Goal: Task Accomplishment & Management: Use online tool/utility

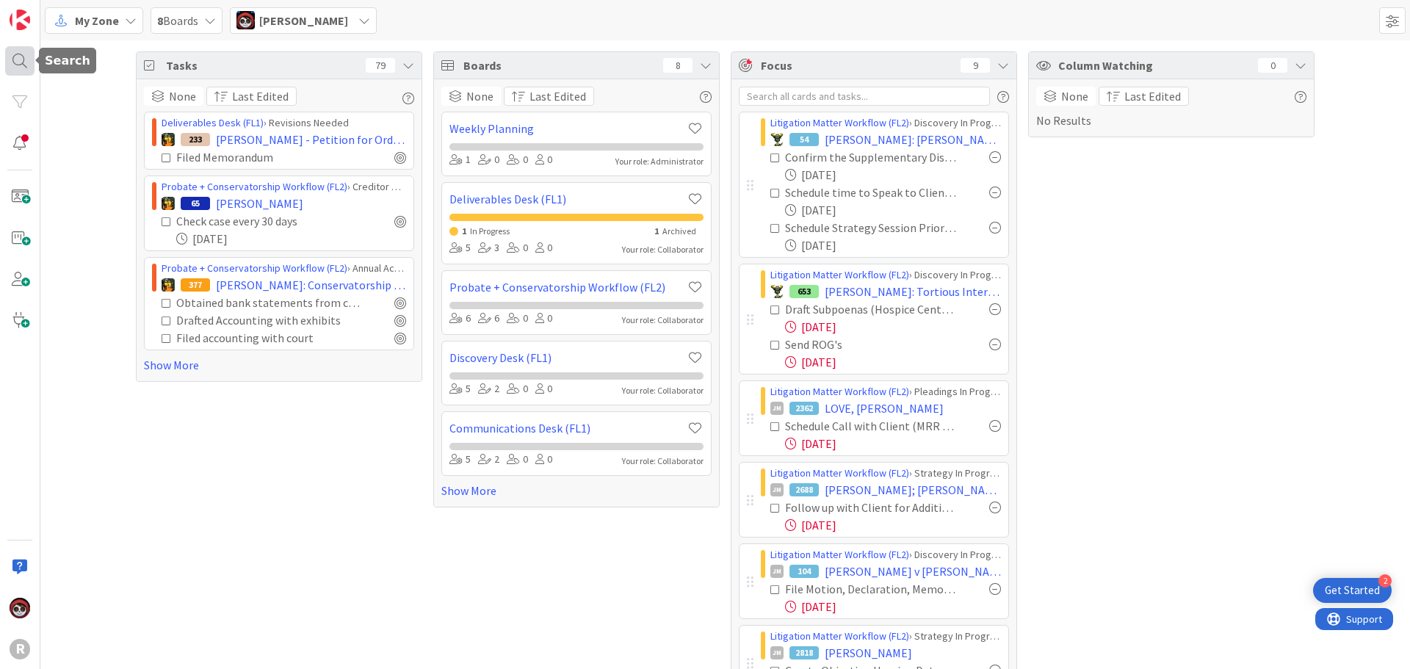
click at [30, 59] on div at bounding box center [19, 60] width 29 height 29
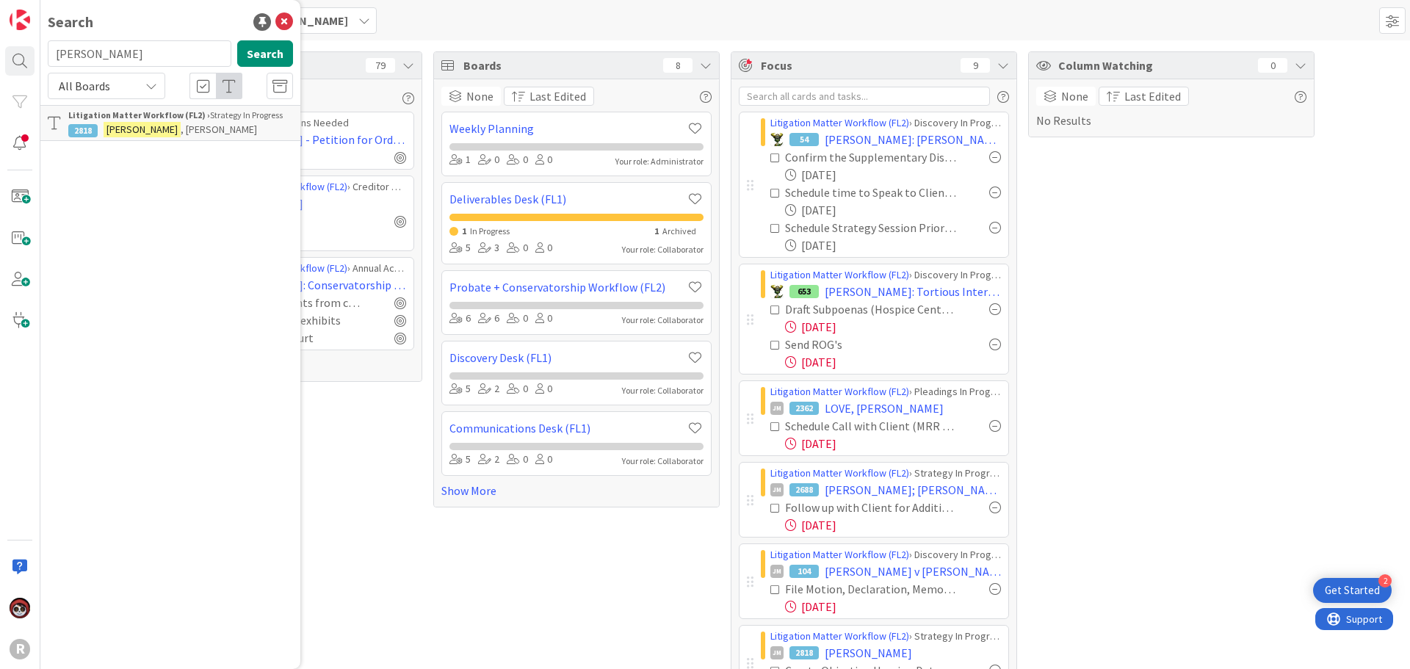
drag, startPoint x: 129, startPoint y: 57, endPoint x: -9, endPoint y: 59, distance: 138.1
click at [0, 59] on html "2 Get Started R Search [PERSON_NAME] Search All Boards Litigation Matter Workfl…" at bounding box center [705, 334] width 1410 height 669
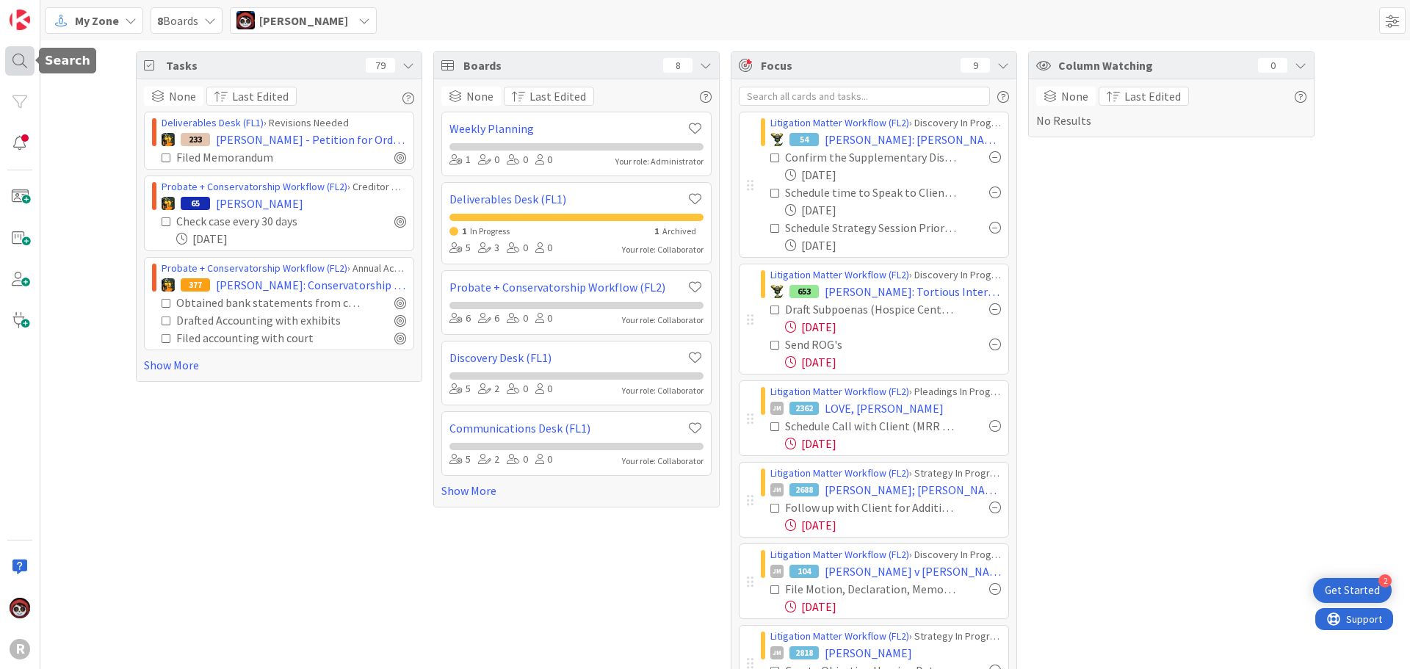
click at [29, 62] on div at bounding box center [19, 60] width 29 height 29
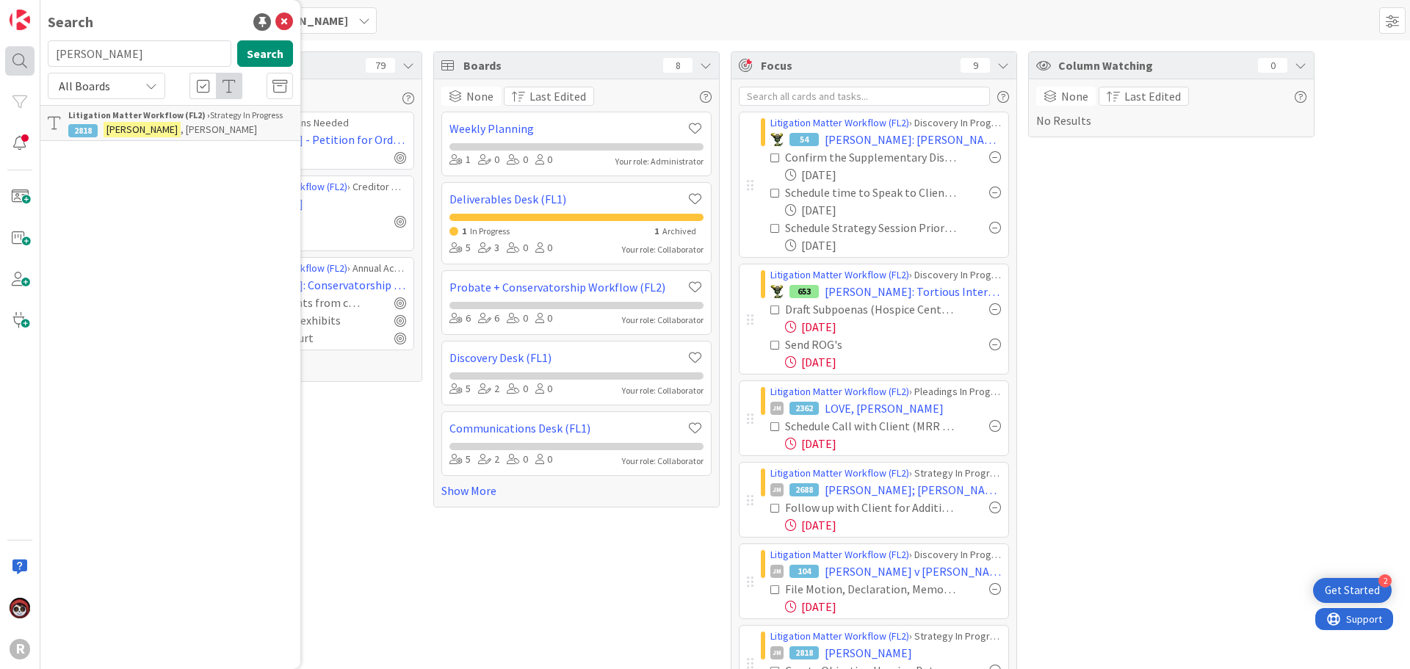
drag, startPoint x: 156, startPoint y: 55, endPoint x: 11, endPoint y: 53, distance: 144.7
click at [11, 53] on div "R Search Saucedo Search All Boards Litigation Matter Workflow (FL2) › Strategy …" at bounding box center [20, 334] width 40 height 669
type input "smith"
click at [161, 137] on p "SMITH : Tortious Interference with Economic Relations" at bounding box center [180, 137] width 225 height 31
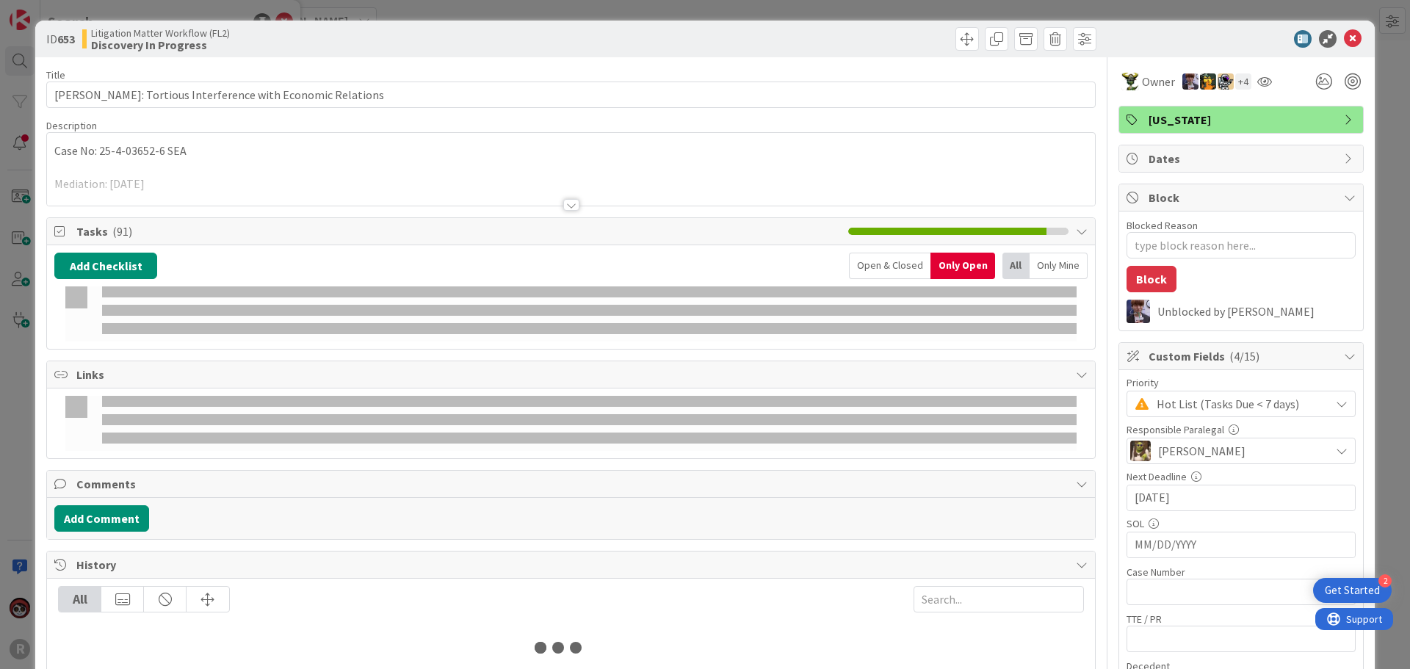
type textarea "x"
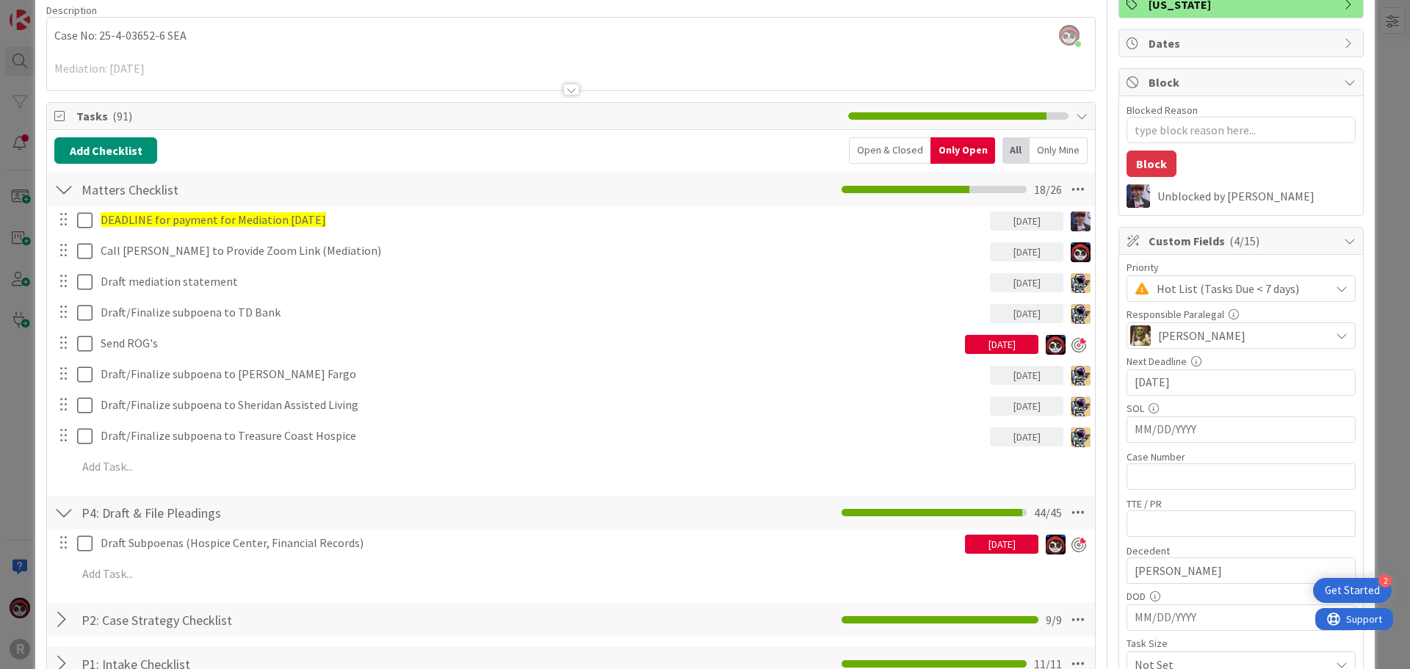
scroll to position [147, 0]
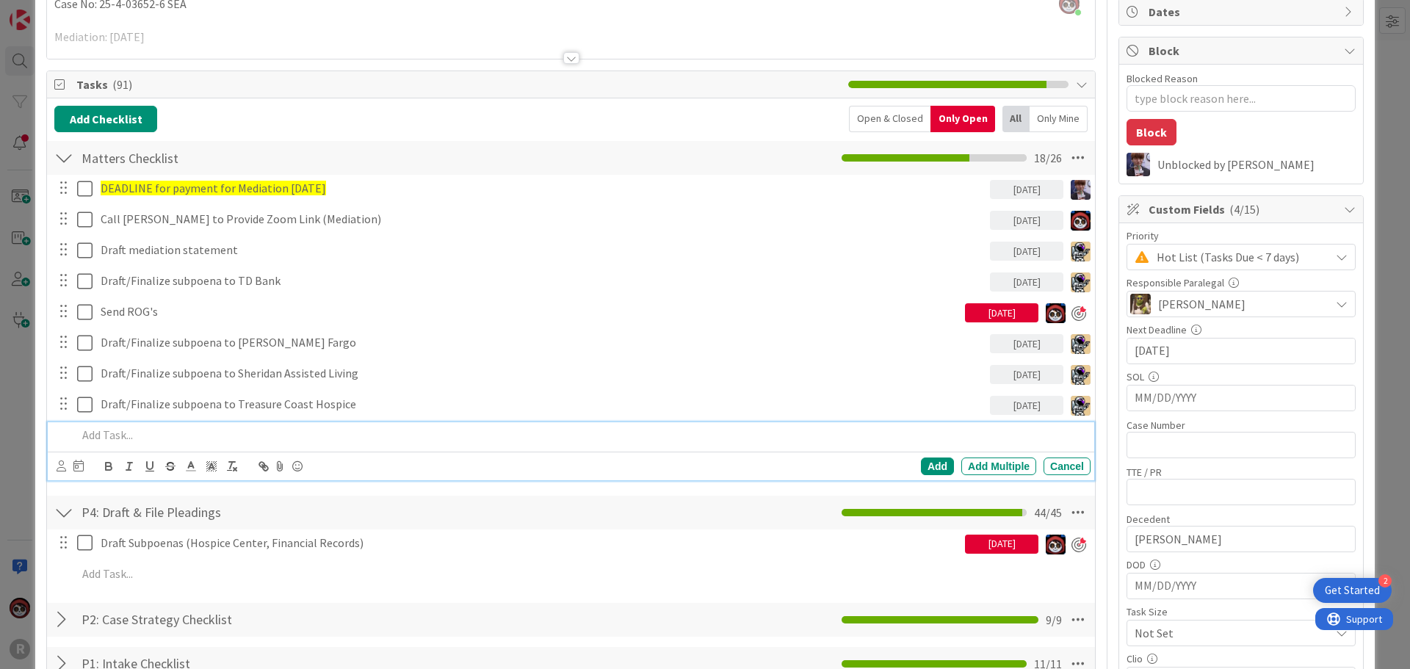
click at [145, 428] on p at bounding box center [581, 435] width 1008 height 17
click at [66, 466] on div at bounding box center [70, 467] width 27 height 18
click at [79, 466] on icon at bounding box center [78, 466] width 10 height 12
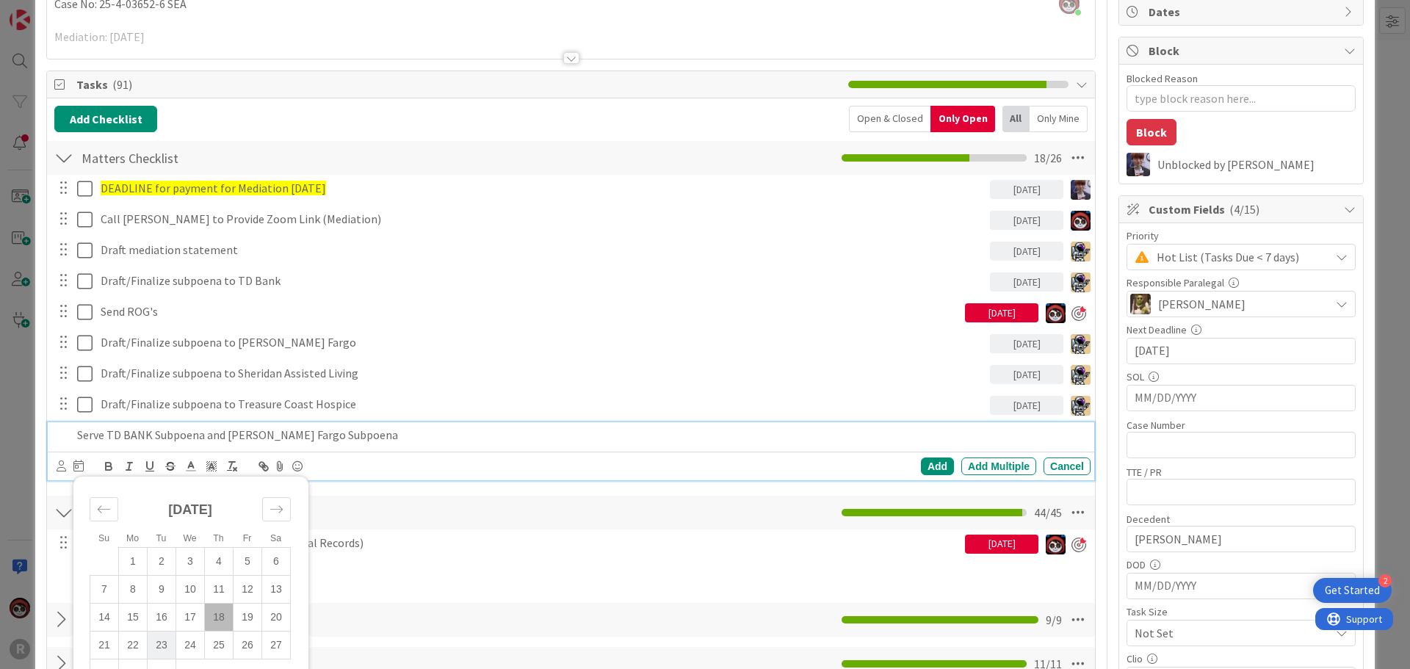
click at [162, 636] on td "23" at bounding box center [162, 645] width 29 height 28
click at [921, 463] on div "Add" at bounding box center [937, 467] width 33 height 18
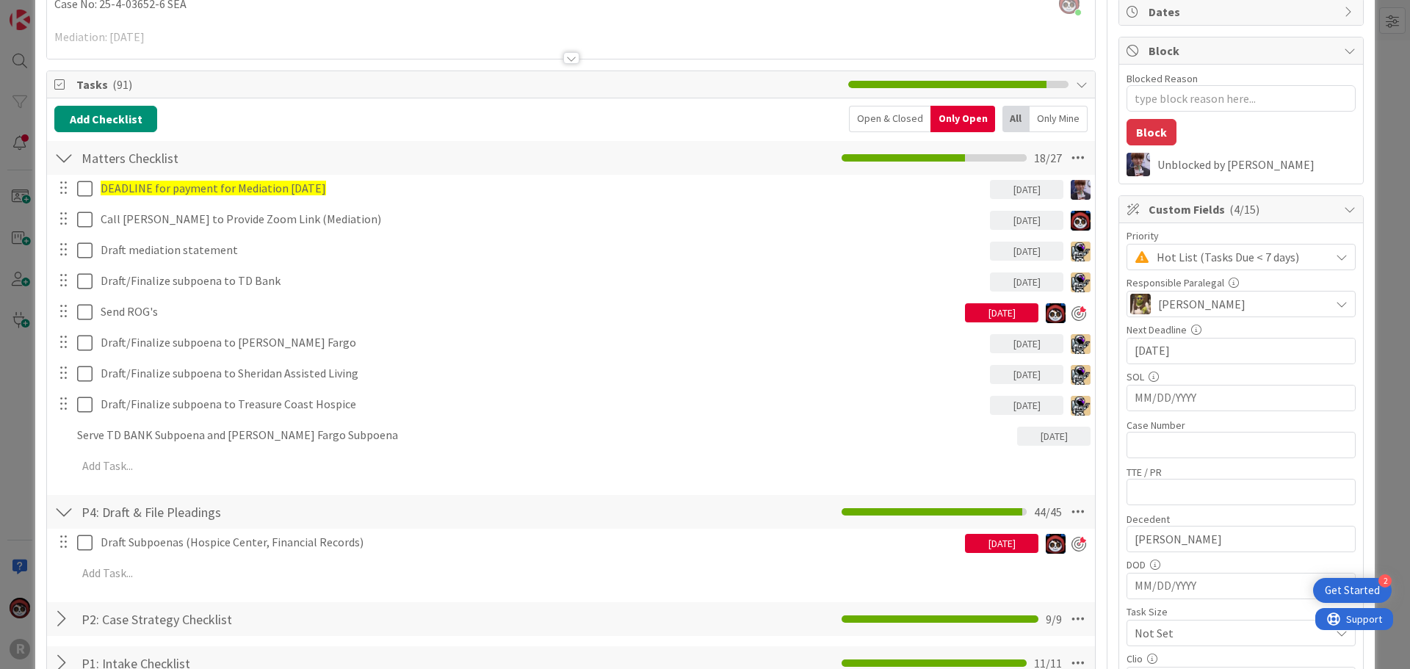
type textarea "x"
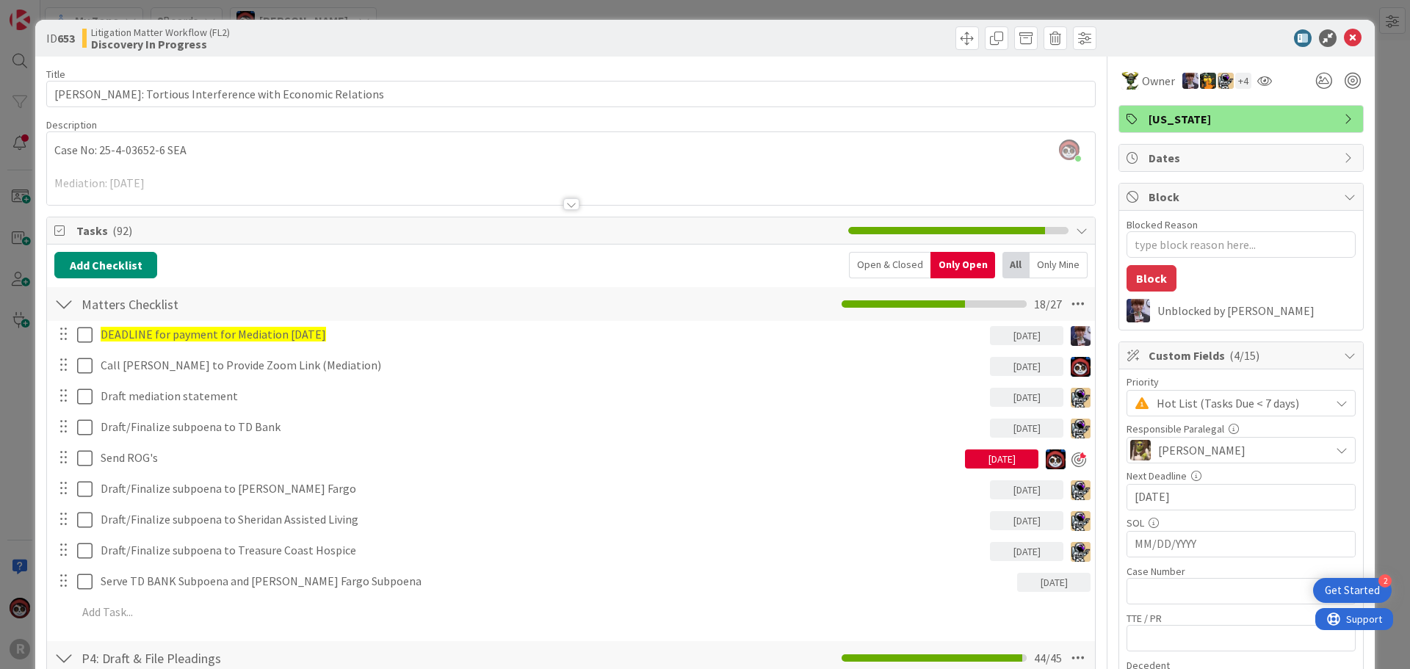
scroll to position [0, 0]
click at [1350, 37] on icon at bounding box center [1353, 39] width 18 height 18
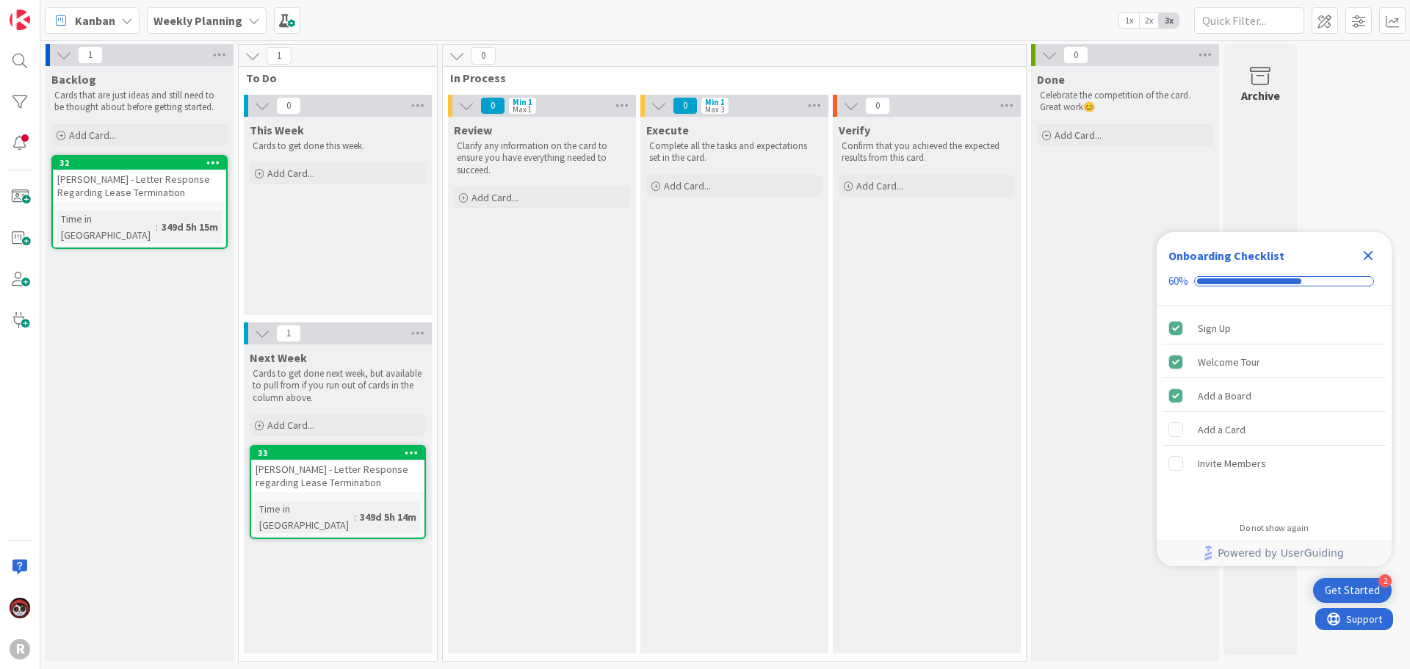
click at [115, 26] on div "Kanban" at bounding box center [92, 20] width 95 height 26
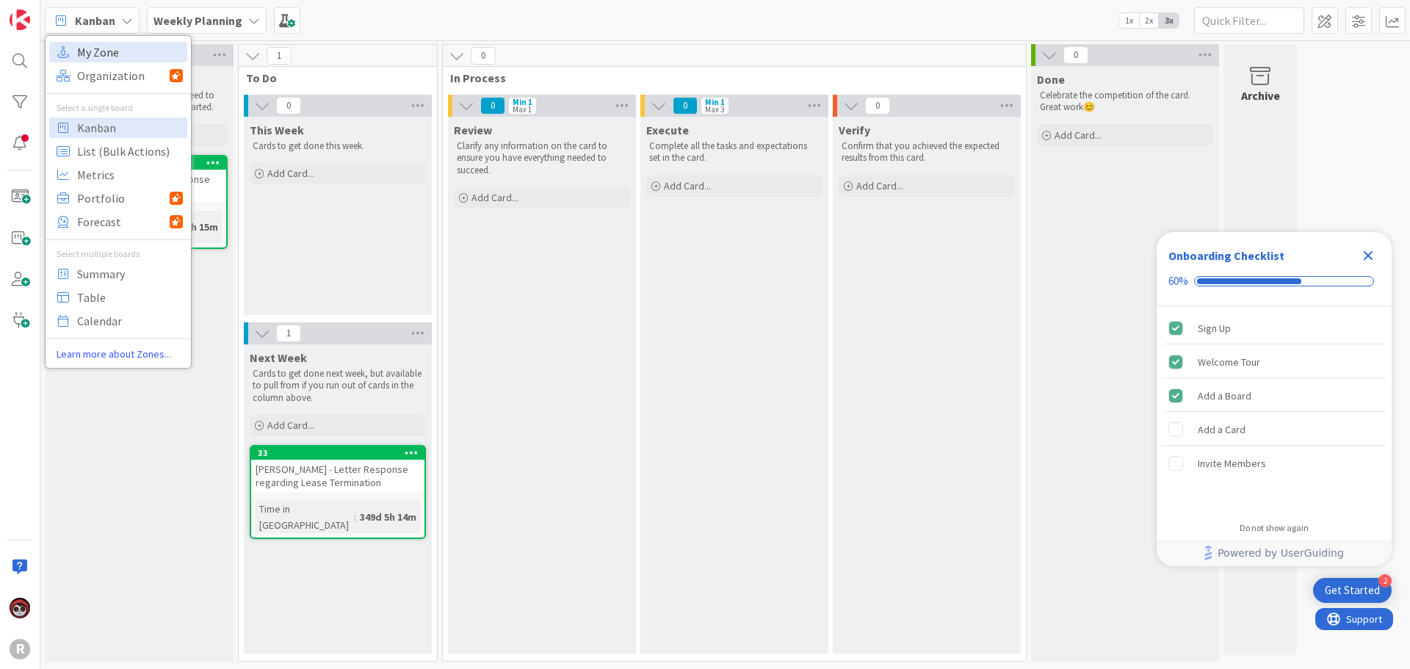
click at [113, 43] on span "My Zone" at bounding box center [130, 52] width 106 height 22
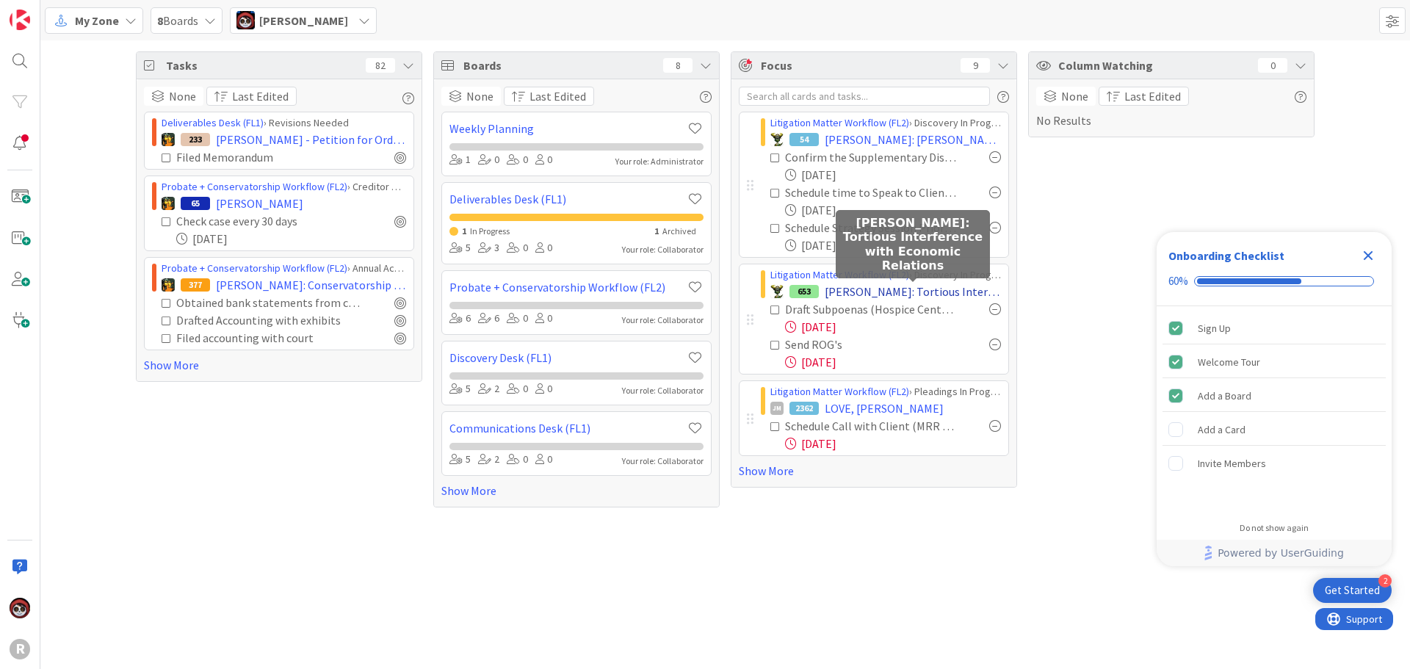
click at [861, 295] on span "[PERSON_NAME]: Tortious Interference with Economic Relations" at bounding box center [913, 292] width 176 height 18
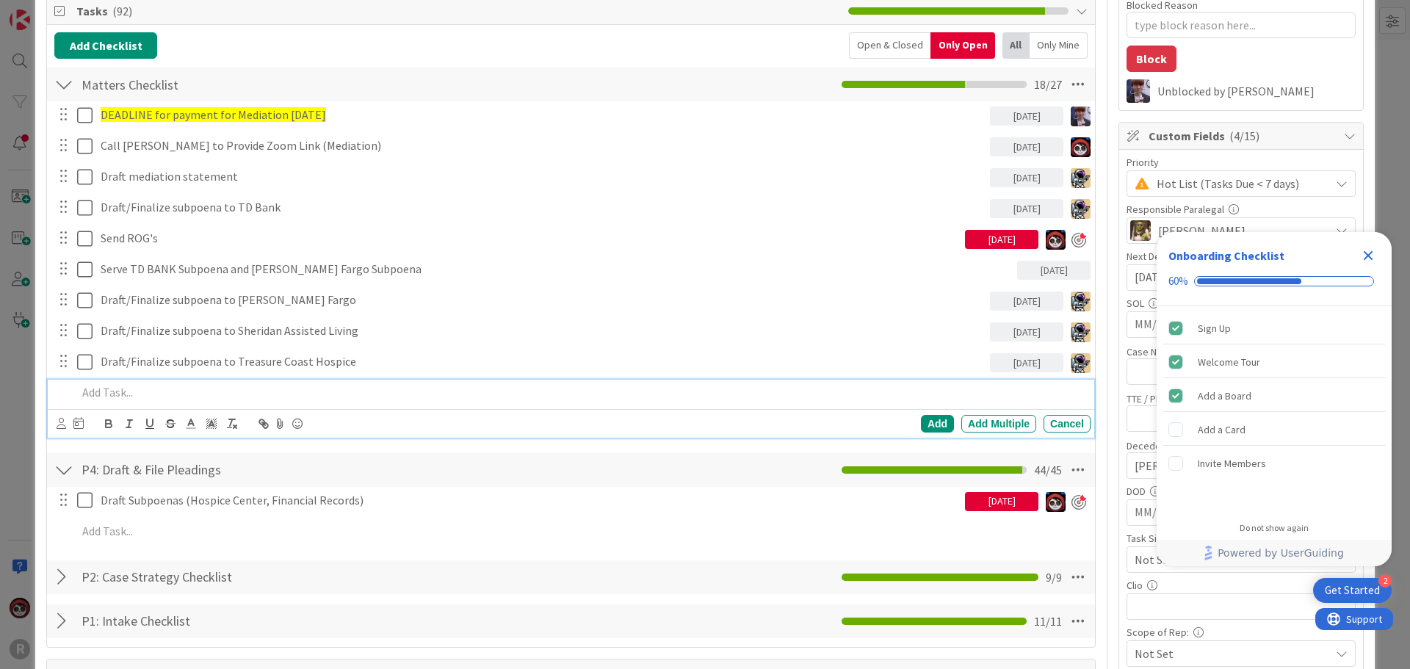
type textarea "x"
click at [175, 397] on p at bounding box center [581, 392] width 1008 height 17
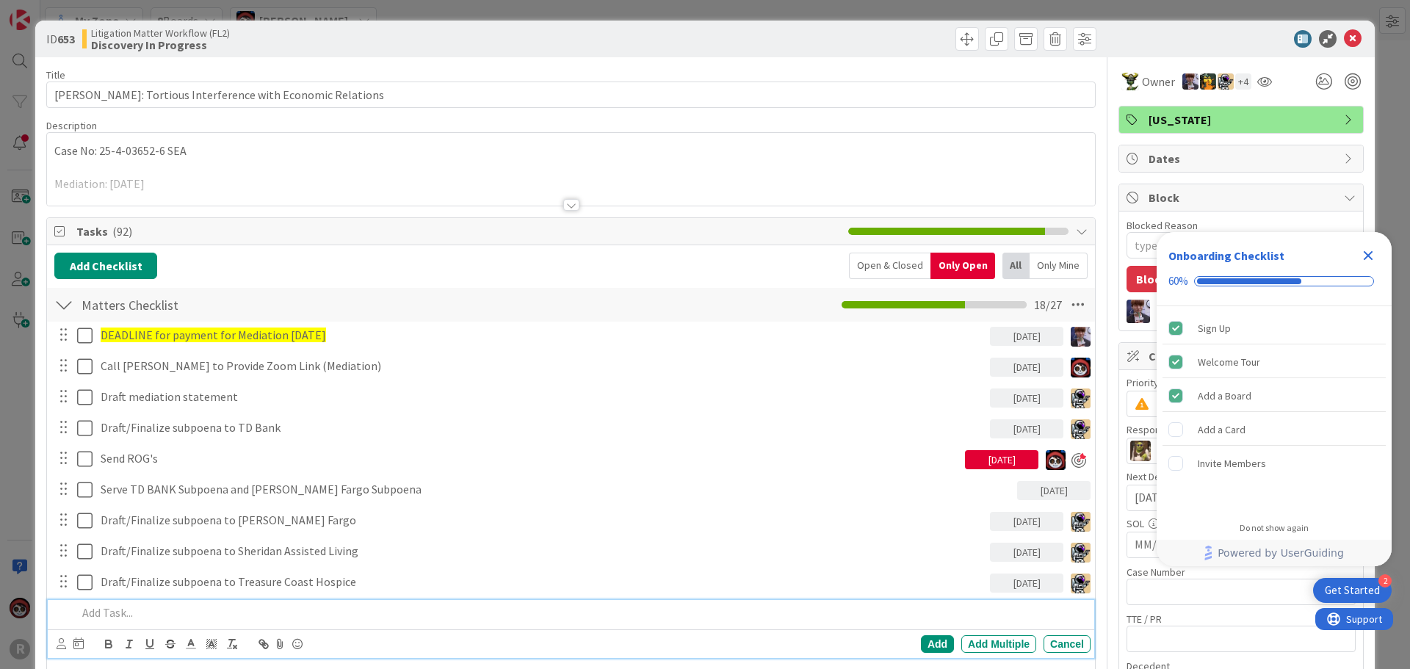
click at [245, 185] on div at bounding box center [571, 186] width 1048 height 37
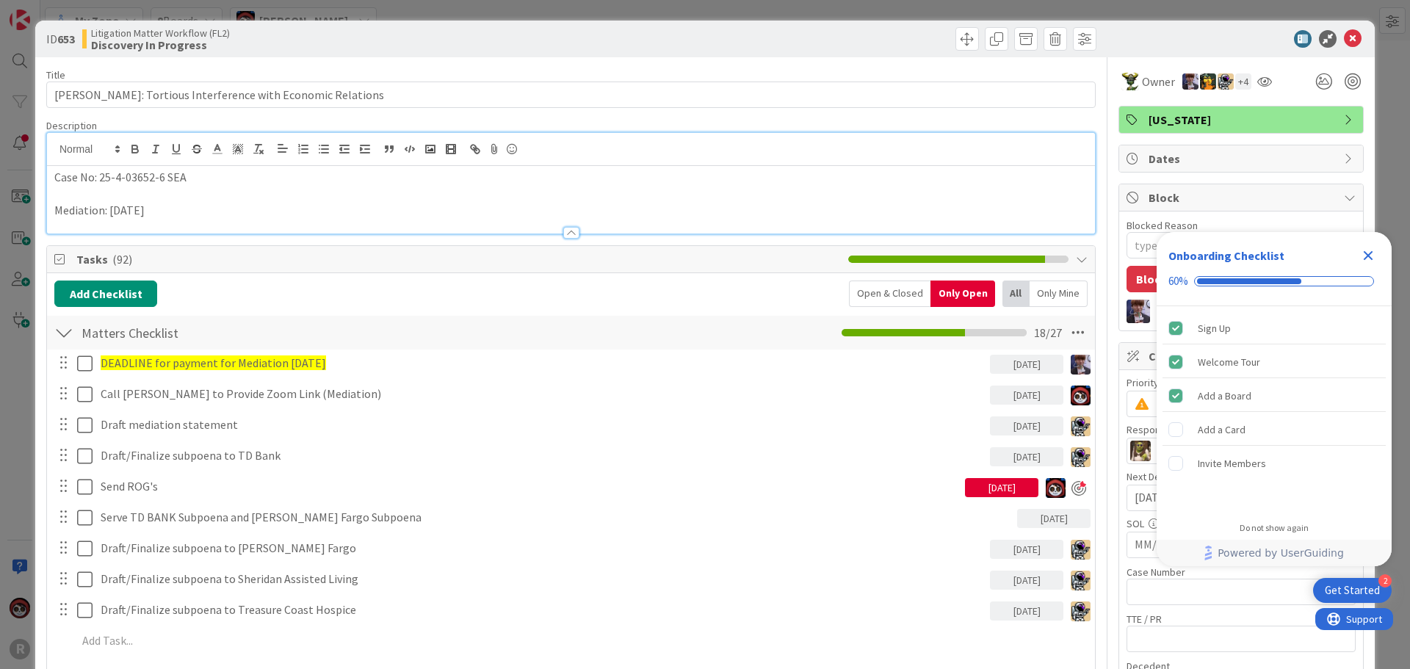
click at [242, 209] on p "Mediation: [DATE]" at bounding box center [570, 210] width 1033 height 17
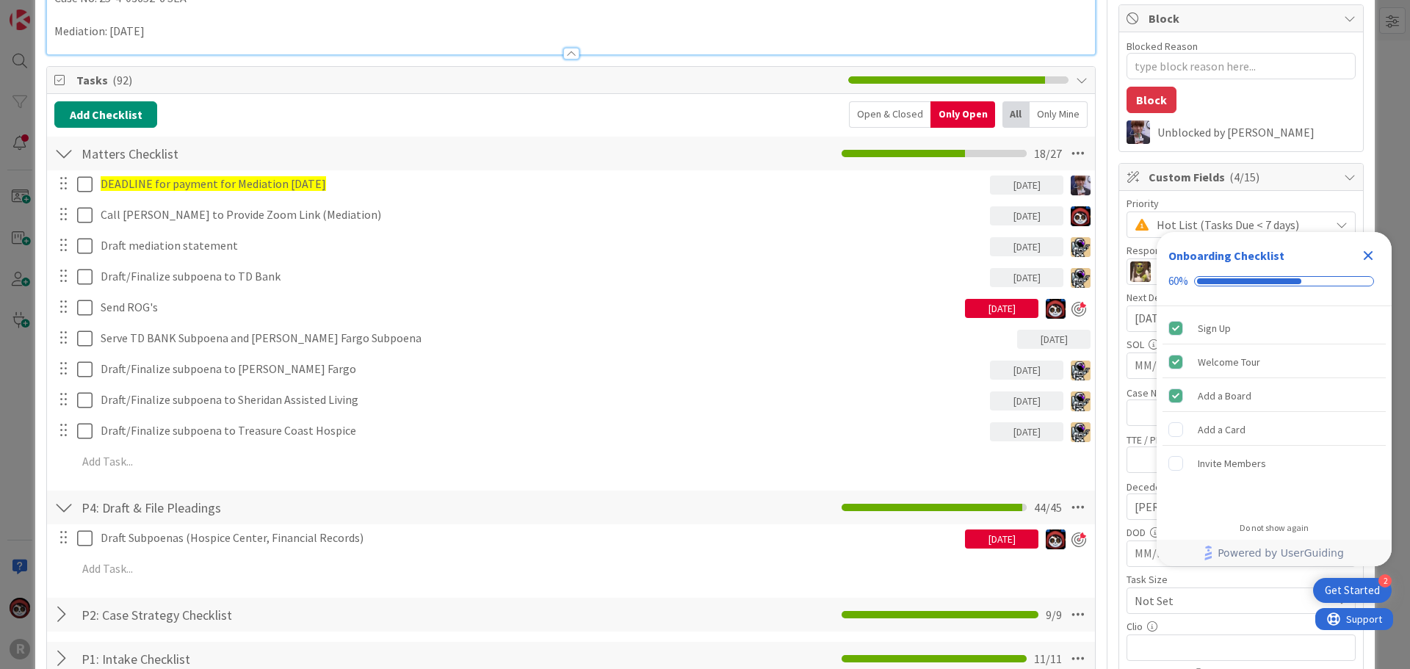
scroll to position [147, 0]
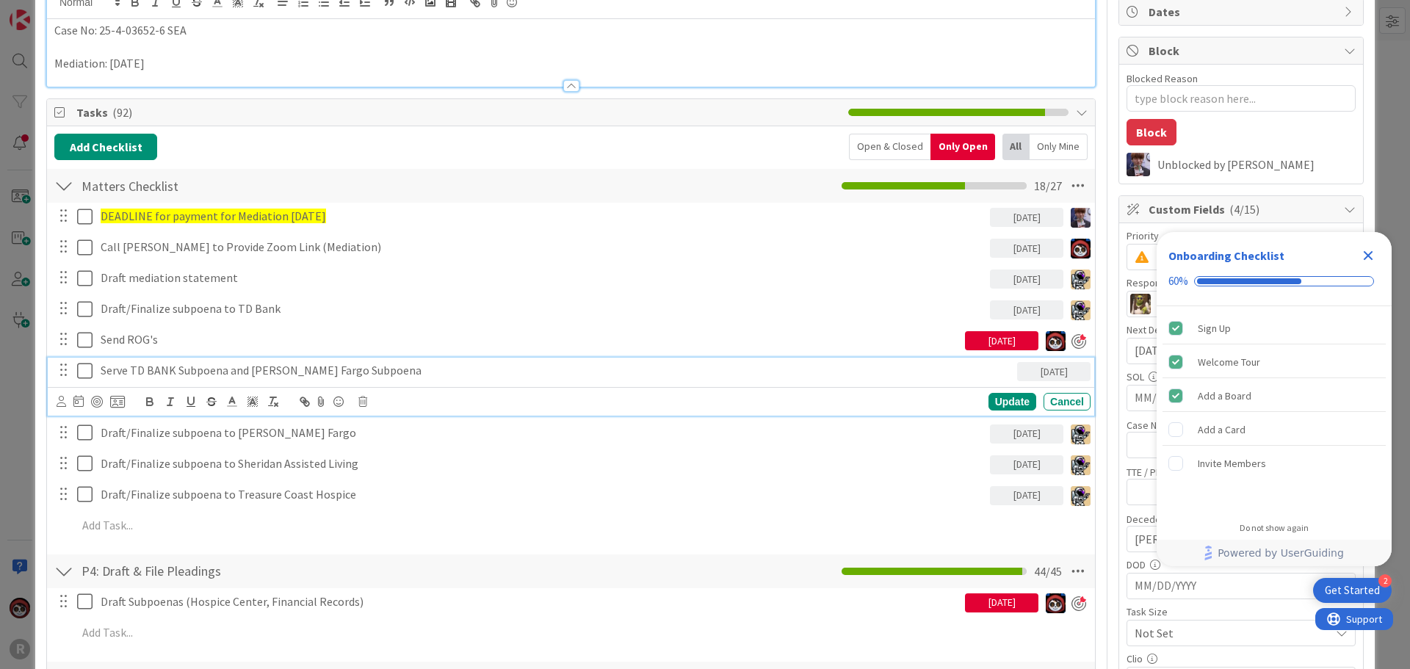
click at [289, 372] on p "Serve TD BANK Subpoena and [PERSON_NAME] Fargo Subpoena" at bounding box center [556, 370] width 911 height 17
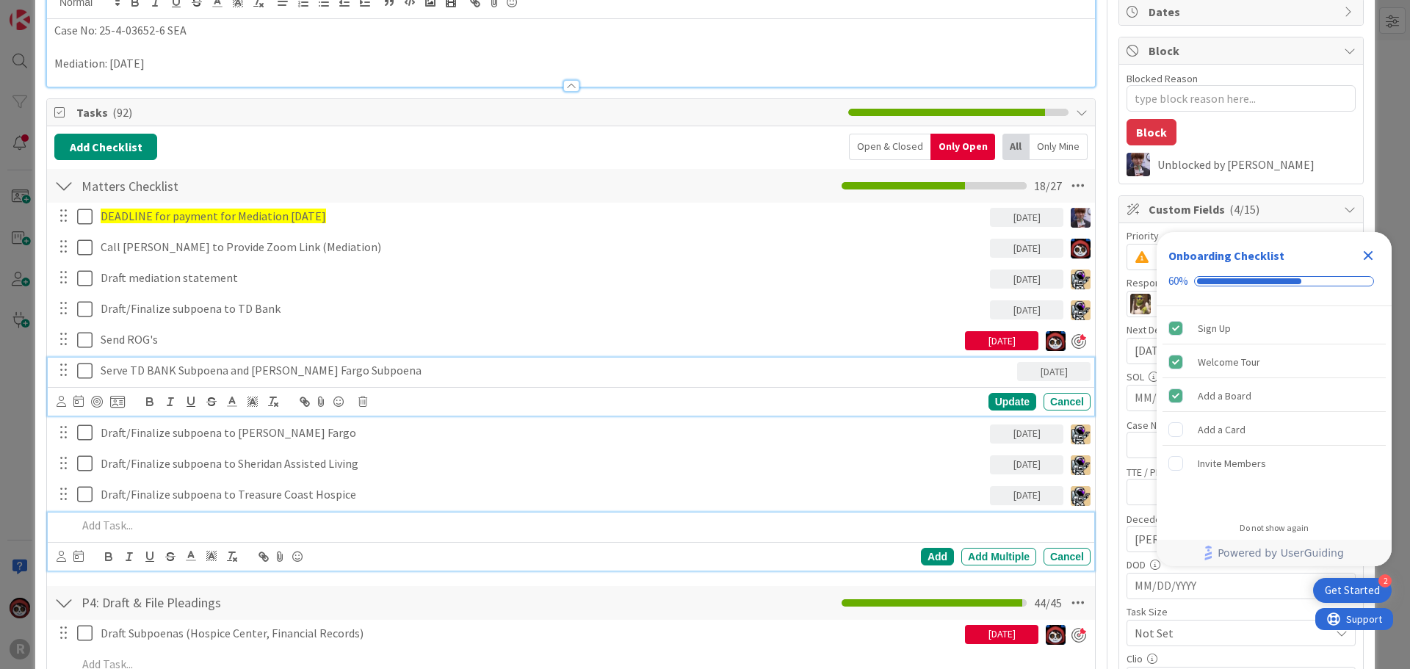
click at [147, 523] on p at bounding box center [581, 525] width 1008 height 17
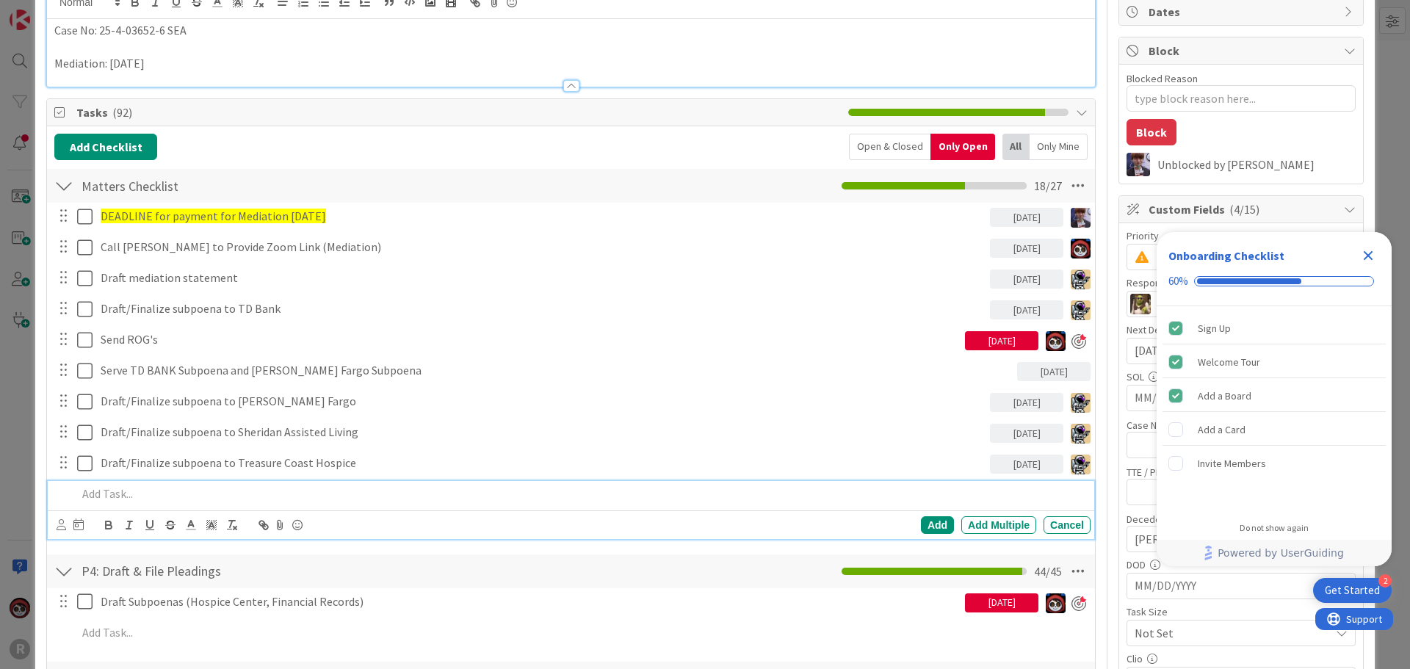
scroll to position [115, 0]
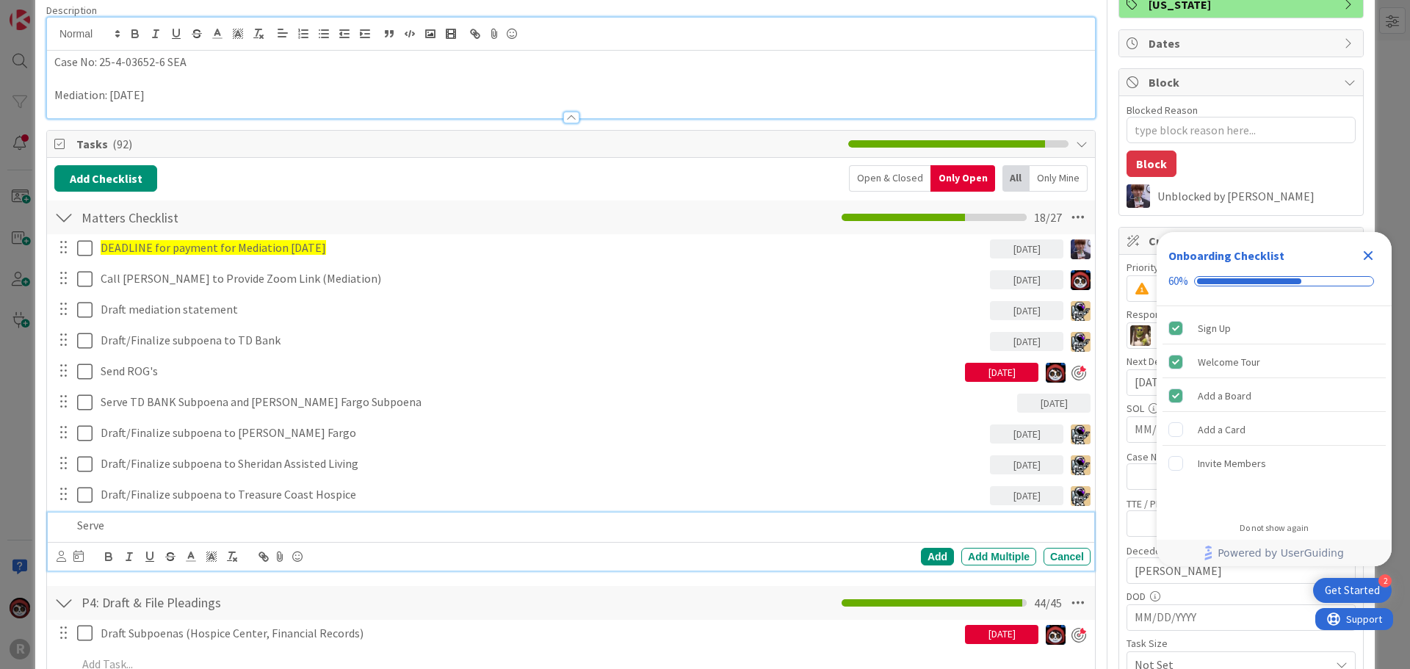
click at [220, 527] on p "Serve" at bounding box center [581, 525] width 1008 height 17
click at [80, 557] on icon at bounding box center [78, 556] width 10 height 12
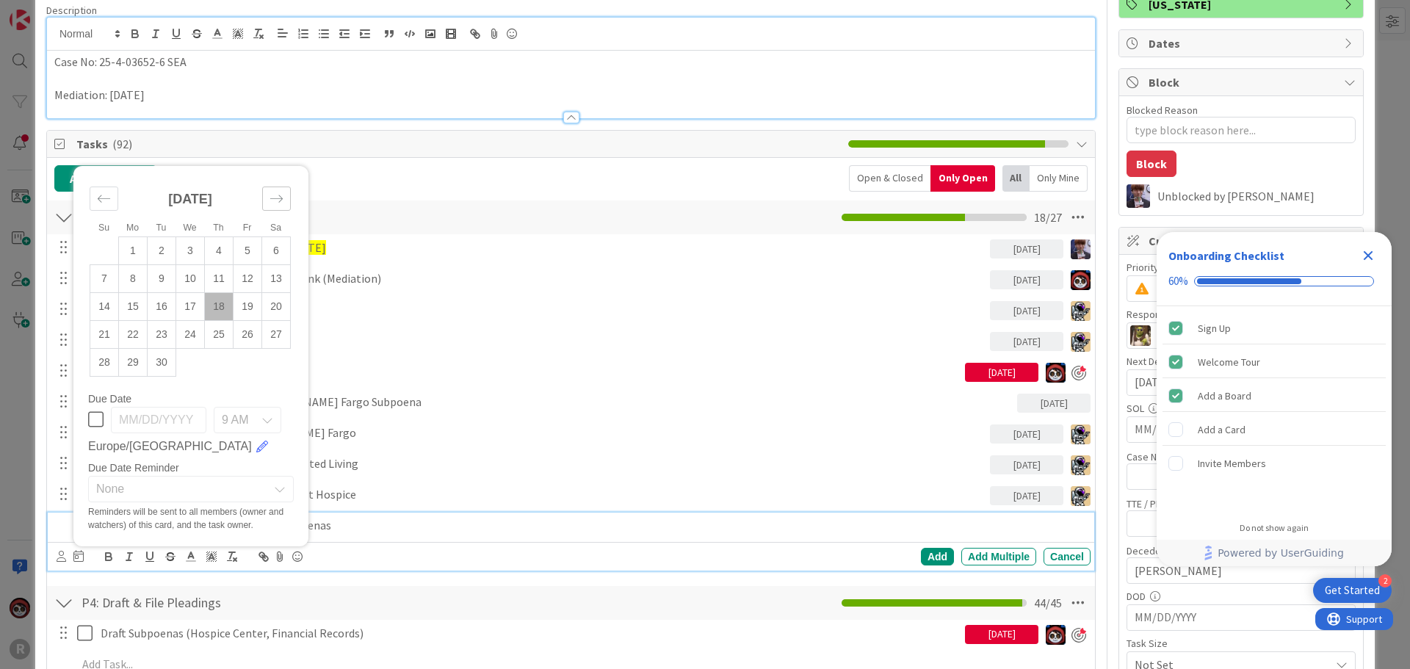
click at [278, 192] on icon "Move forward to switch to the next month." at bounding box center [277, 199] width 14 height 14
click at [229, 246] on td "2" at bounding box center [219, 251] width 29 height 28
click at [450, 526] on p "[PERSON_NAME] and Treasure Hospice Subpoenas" at bounding box center [544, 525] width 934 height 17
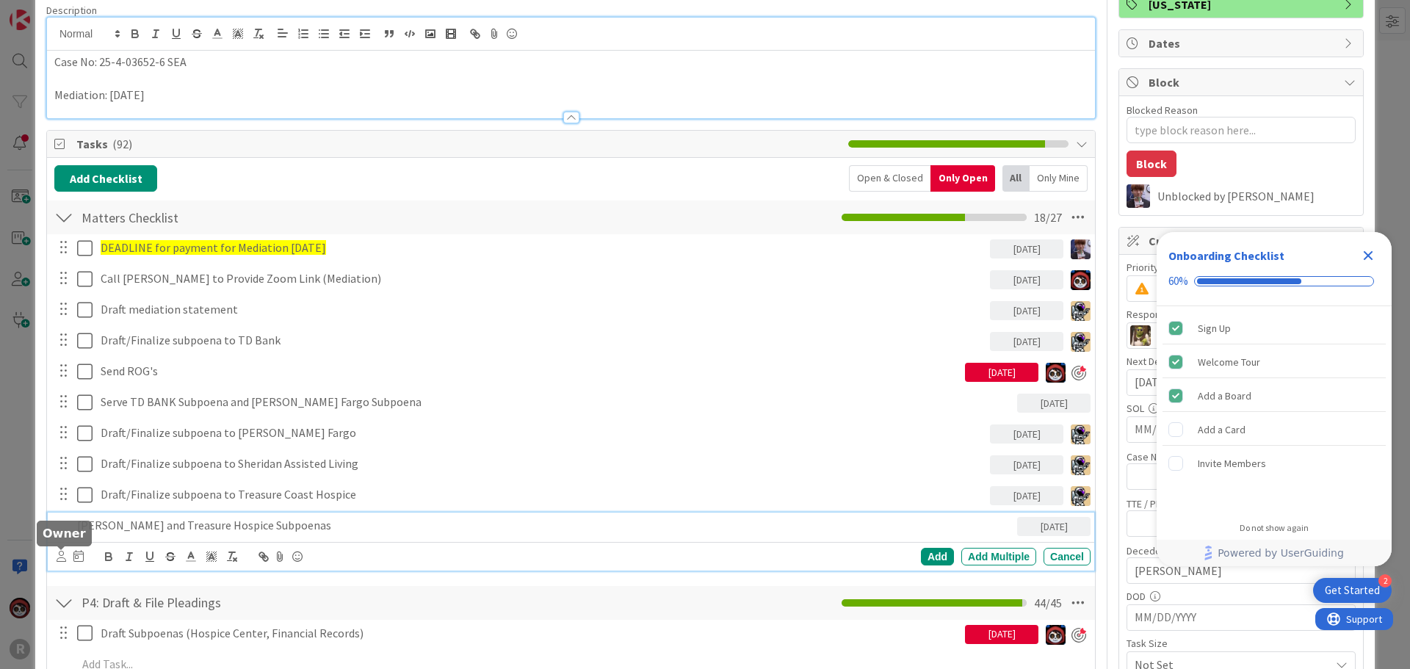
click at [65, 558] on icon at bounding box center [62, 556] width 10 height 11
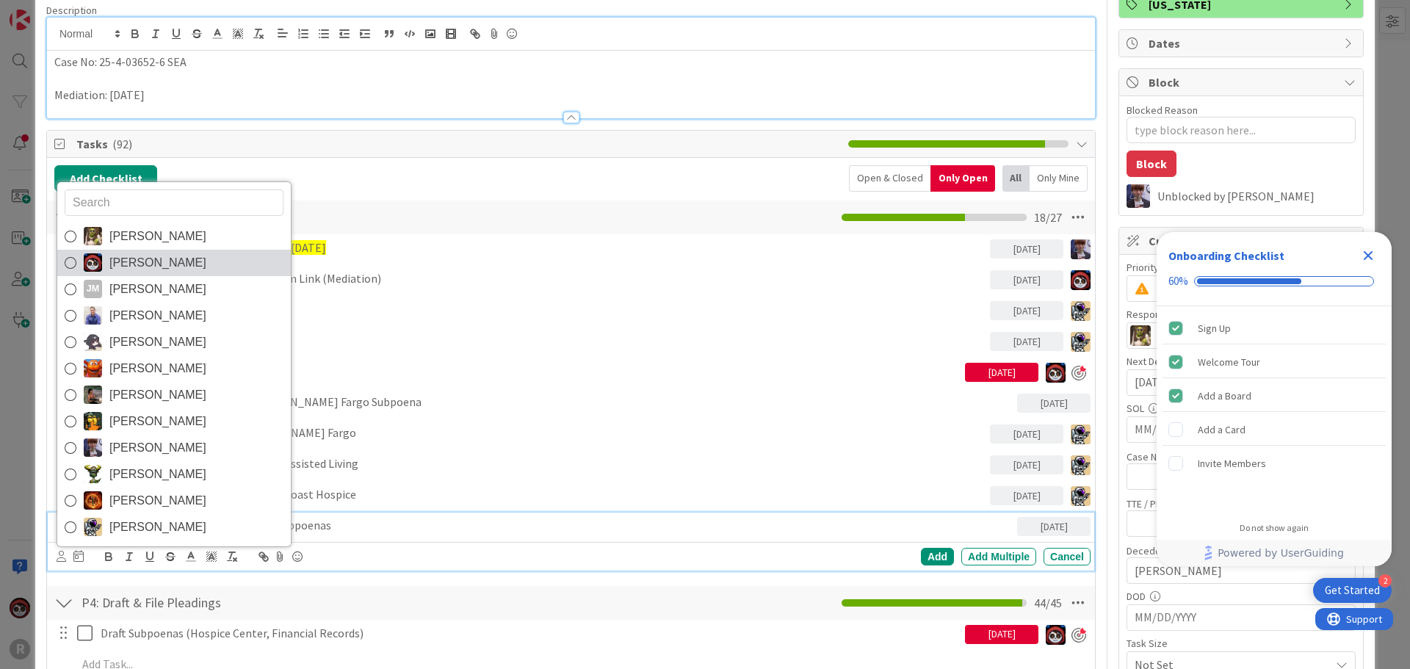
click at [144, 267] on span "[PERSON_NAME]" at bounding box center [157, 263] width 97 height 22
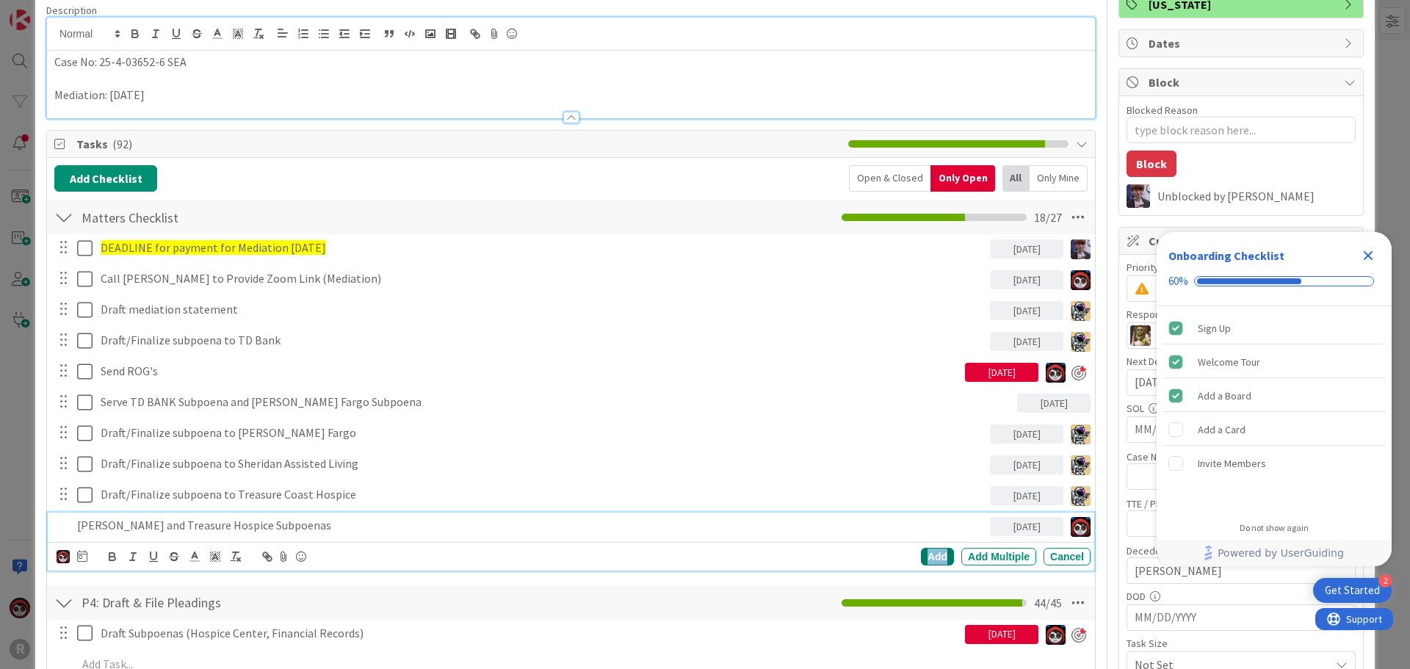
click at [934, 560] on div "Add" at bounding box center [937, 557] width 33 height 18
type textarea "x"
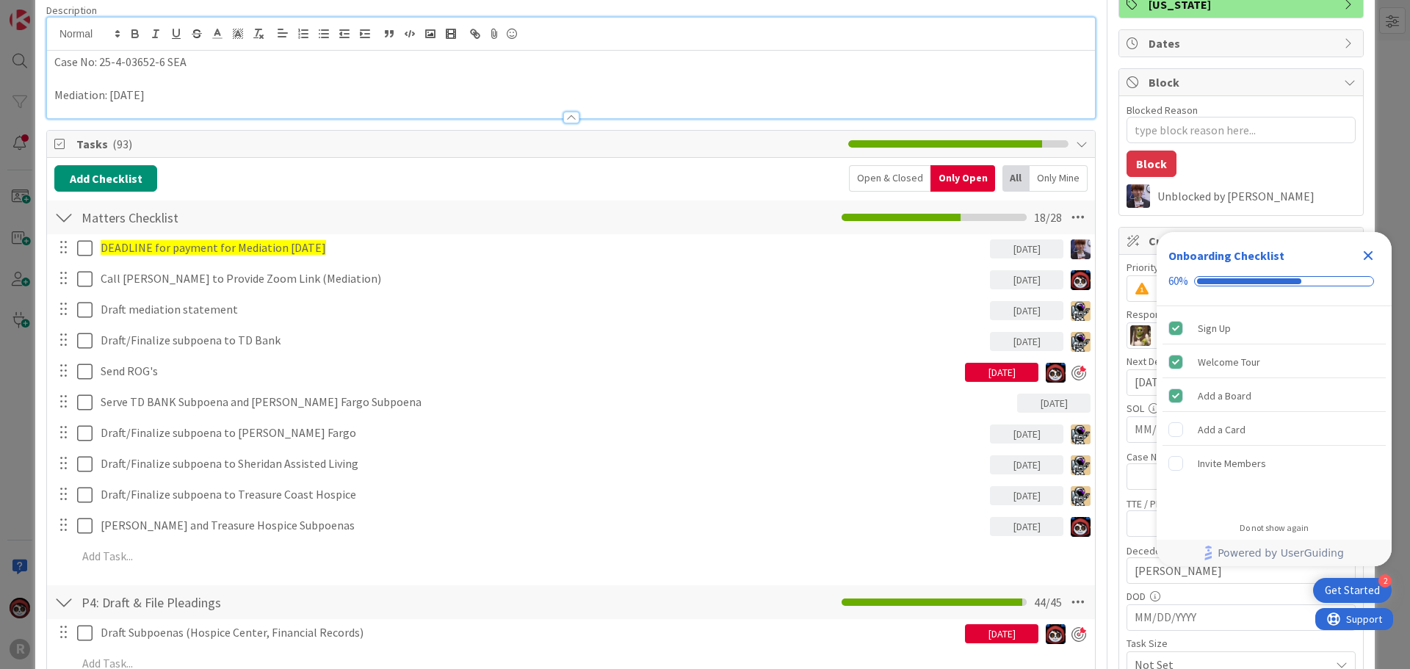
scroll to position [42, 0]
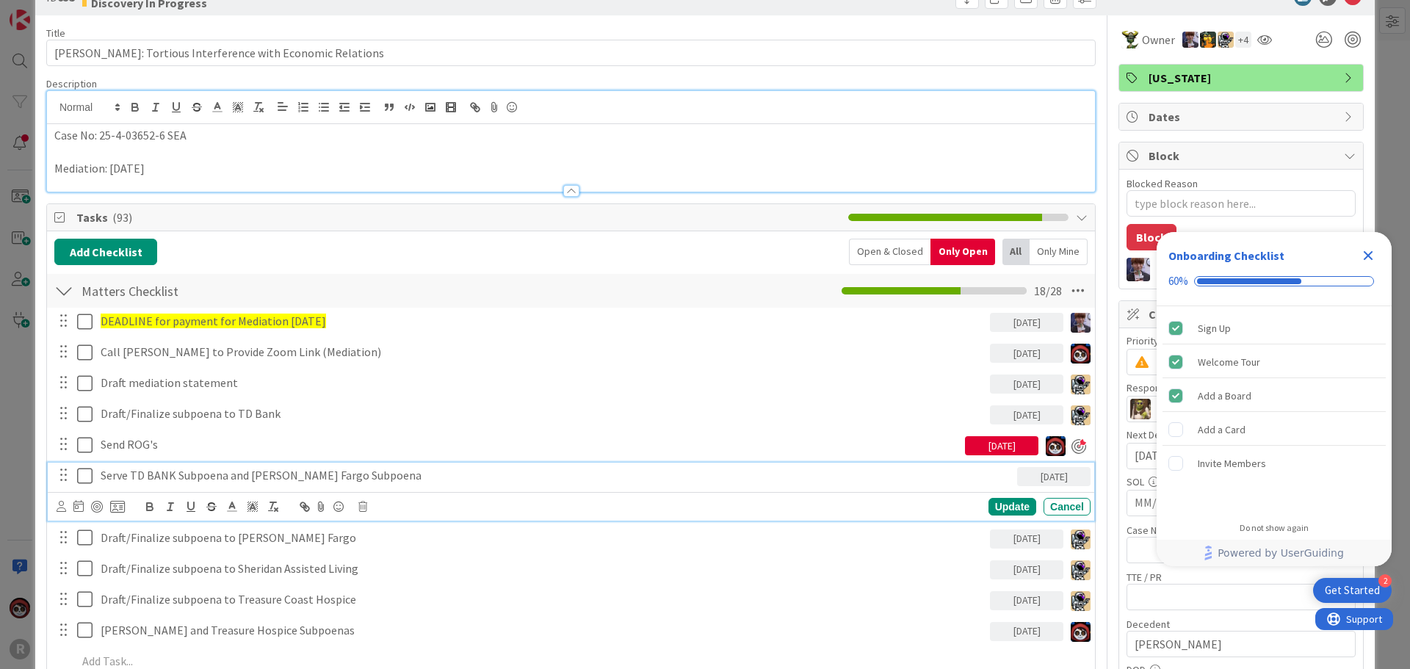
click at [220, 465] on div "Serve TD BANK Subpoena and [PERSON_NAME] Fargo Subpoena" at bounding box center [556, 476] width 923 height 26
drag, startPoint x: 369, startPoint y: 477, endPoint x: 94, endPoint y: 482, distance: 274.8
click at [94, 482] on div "Serve TD BANK Subpoena and [PERSON_NAME] Fargo Subpoena [DATE]" at bounding box center [572, 476] width 1037 height 26
copy p "Serve TD BANK Subpoena and [PERSON_NAME] Fargo Subpoena"
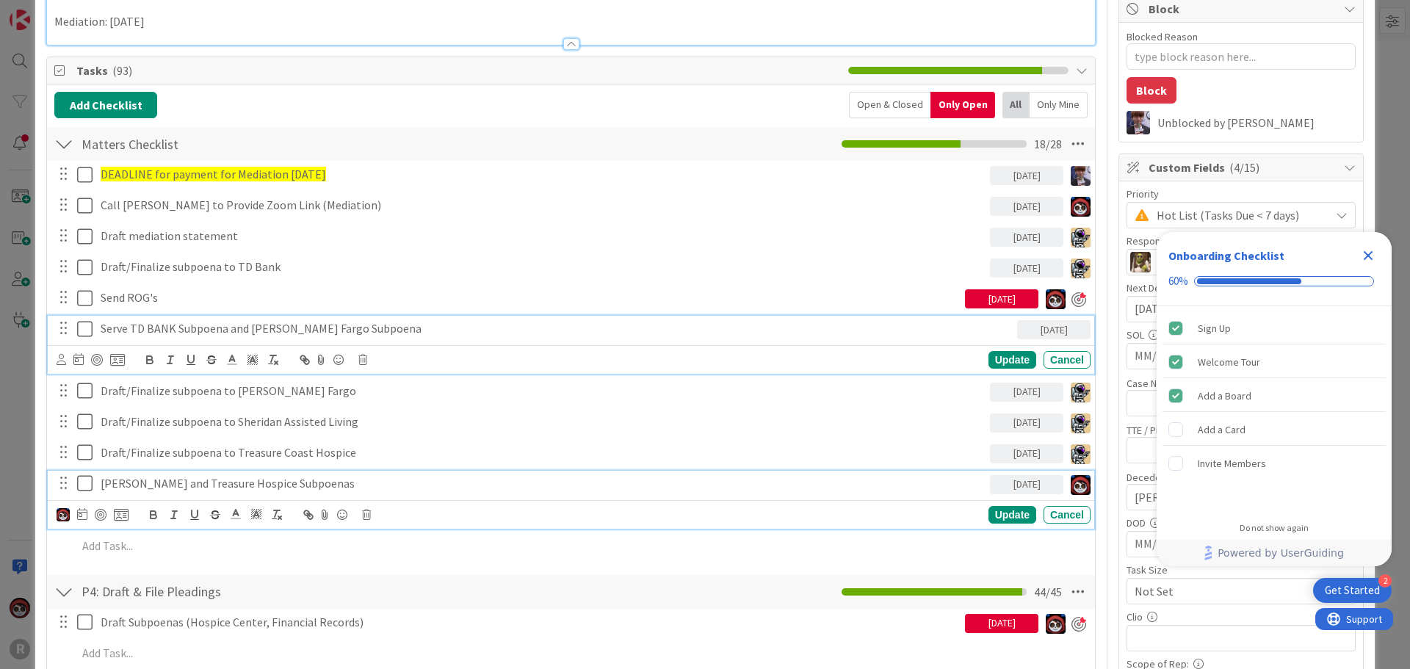
click at [248, 482] on p "[PERSON_NAME] and Treasure Hospice Subpoenas" at bounding box center [543, 483] width 884 height 17
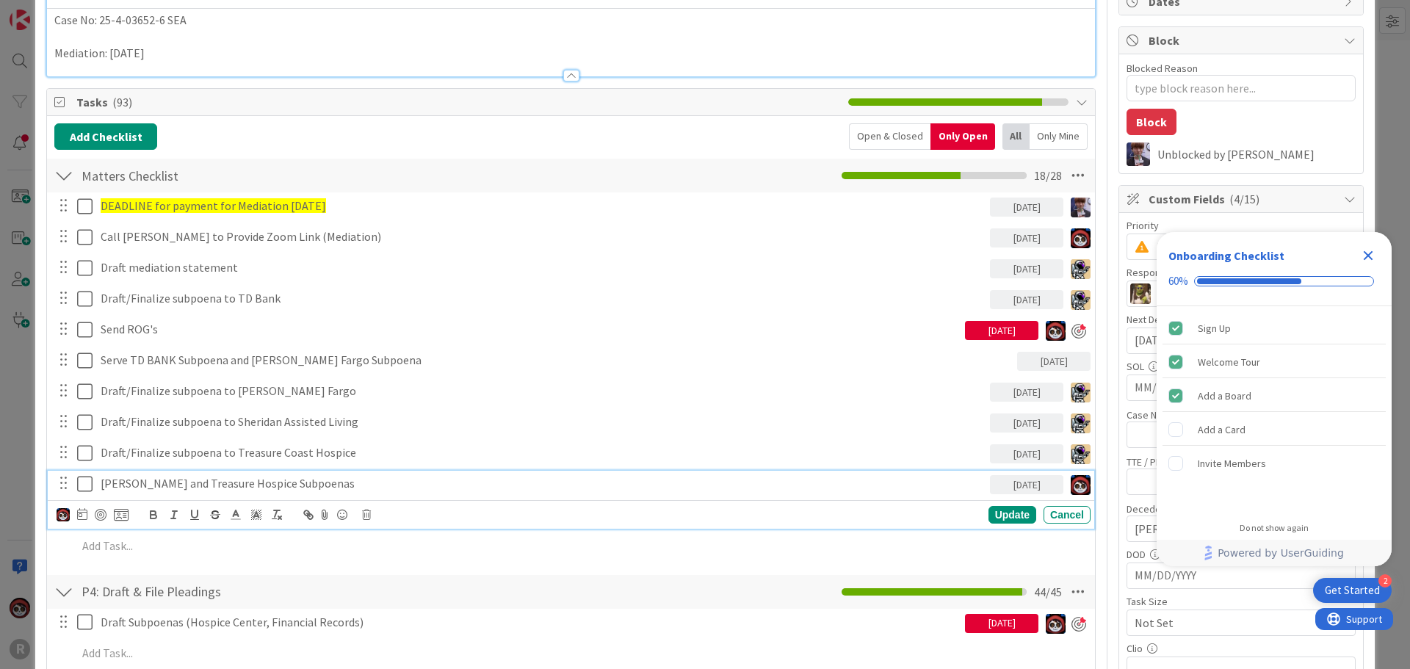
drag, startPoint x: 358, startPoint y: 483, endPoint x: 100, endPoint y: 481, distance: 258.6
click at [100, 481] on div "[PERSON_NAME] and Treasure Hospice Subpoenas" at bounding box center [542, 484] width 895 height 26
copy p "[PERSON_NAME] and Treasure Hospice Subpoenas"
